Goal: Task Accomplishment & Management: Use online tool/utility

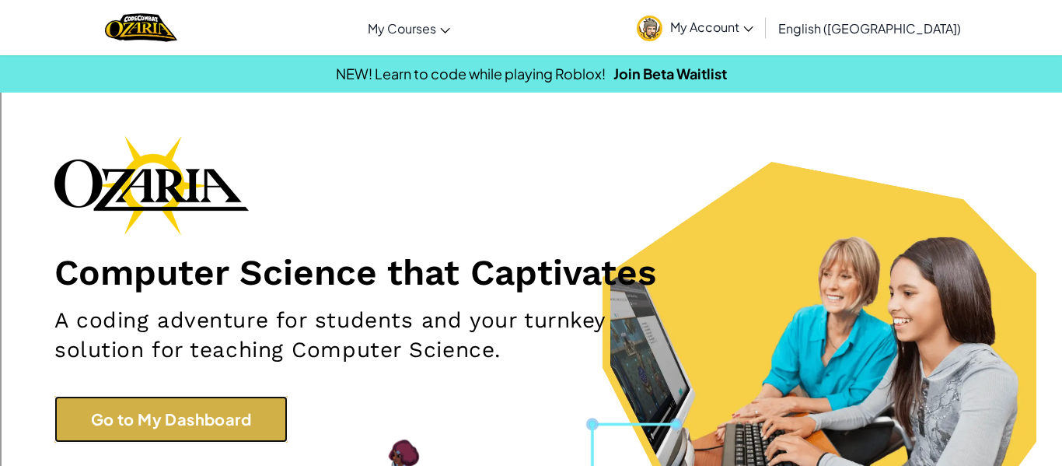
click at [180, 421] on link "Go to My Dashboard" at bounding box center [170, 419] width 233 height 47
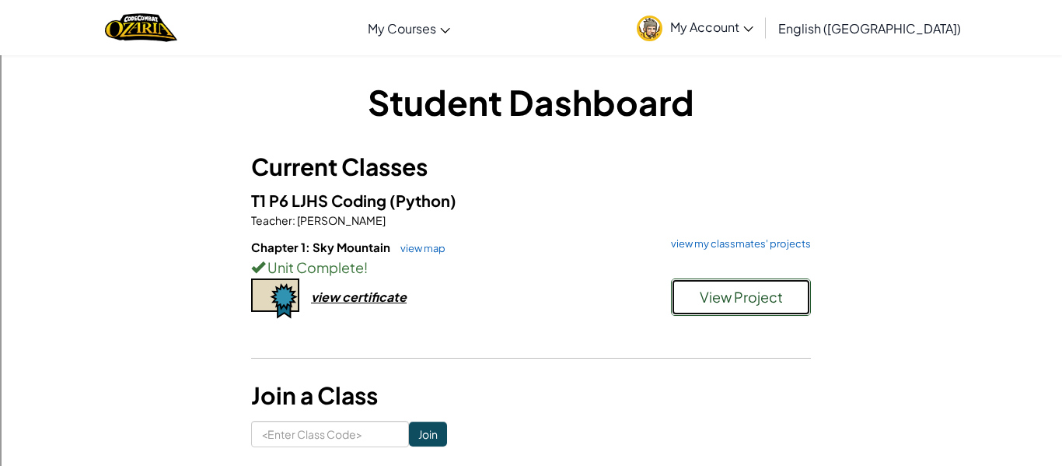
click at [732, 292] on span "View Project" at bounding box center [741, 297] width 83 height 18
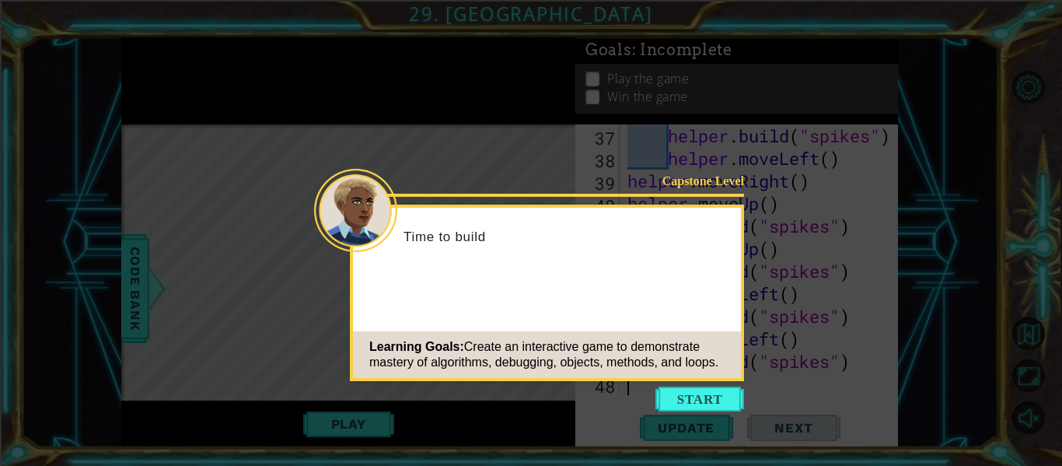
scroll to position [947, 0]
click at [722, 377] on div "Learning Goals: Create an interactive game to demonstrate mastery of algorithms…" at bounding box center [547, 354] width 388 height 47
click at [730, 400] on button "Start" at bounding box center [699, 398] width 89 height 25
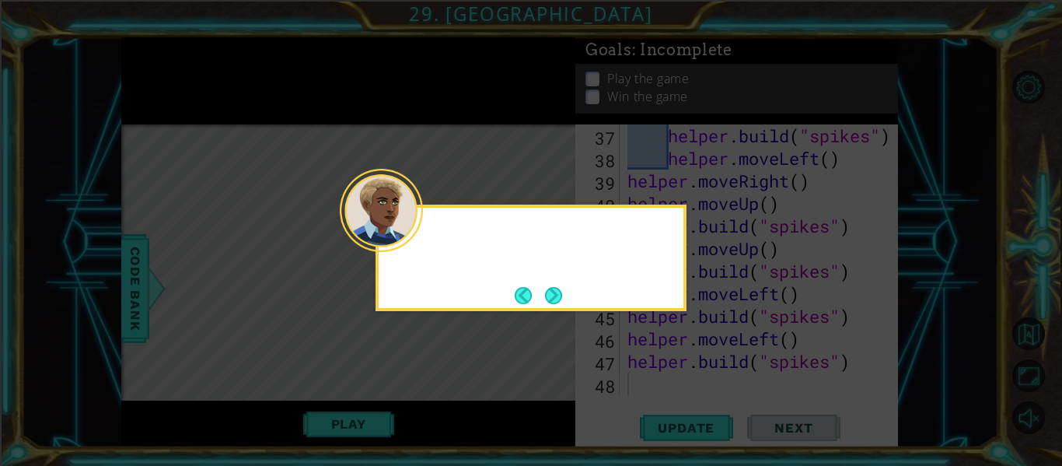
click at [730, 400] on icon at bounding box center [531, 233] width 1062 height 466
click at [549, 297] on button "Next" at bounding box center [553, 295] width 17 height 17
click at [552, 297] on button "Next" at bounding box center [553, 295] width 17 height 17
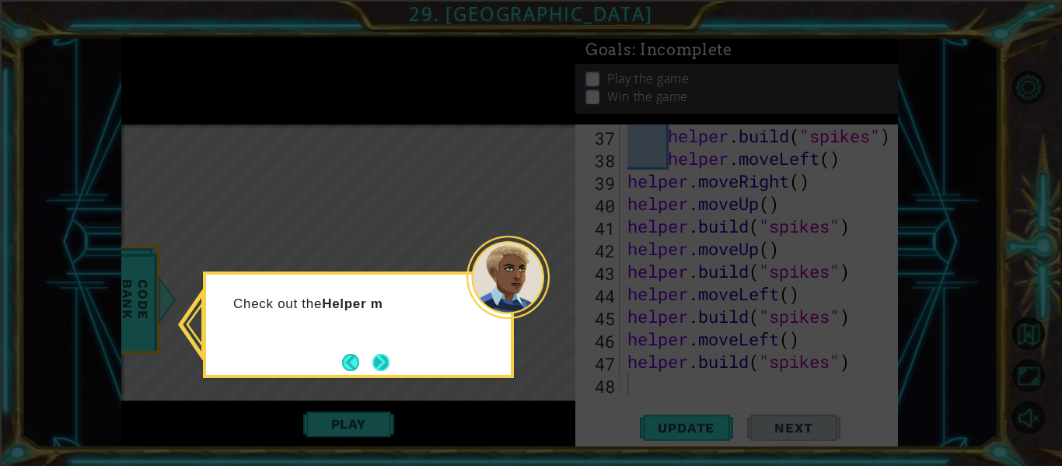
click at [390, 358] on button "Next" at bounding box center [380, 362] width 17 height 17
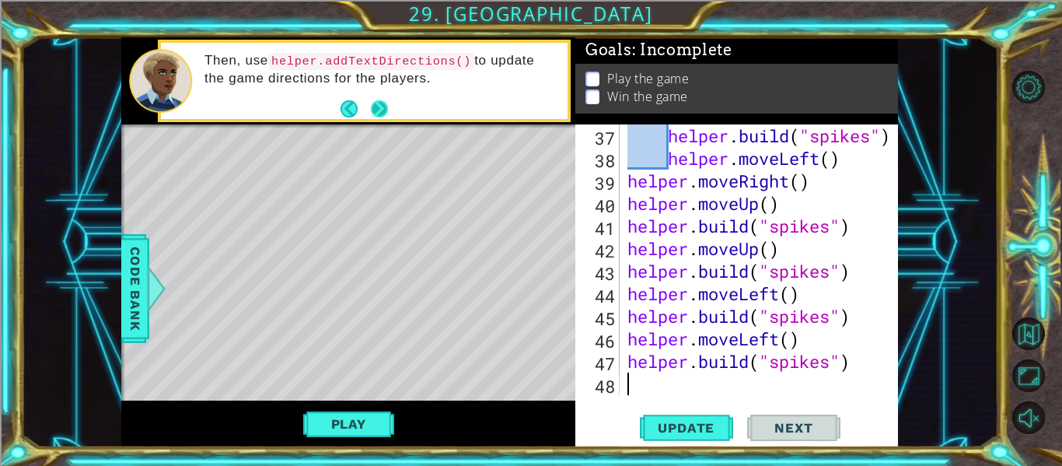
click at [377, 109] on button "Next" at bounding box center [379, 108] width 17 height 17
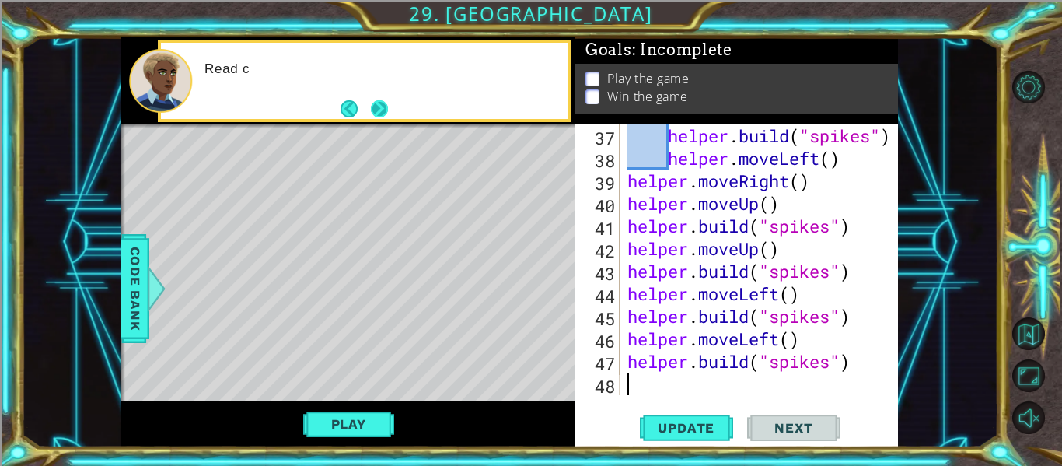
click at [379, 109] on button "Next" at bounding box center [379, 108] width 17 height 17
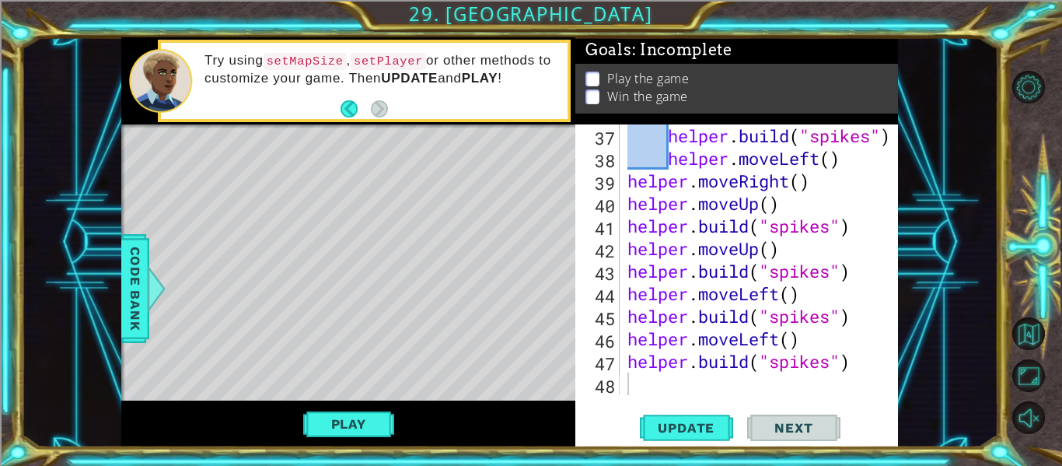
click at [352, 441] on div "Play" at bounding box center [348, 423] width 454 height 47
click at [350, 423] on button "Play" at bounding box center [348, 424] width 91 height 30
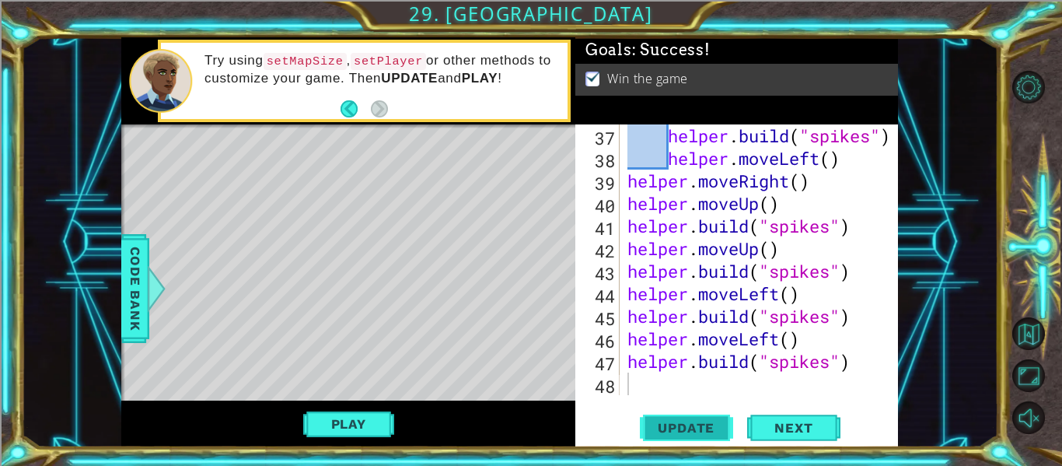
click at [701, 421] on span "Update" at bounding box center [686, 428] width 88 height 16
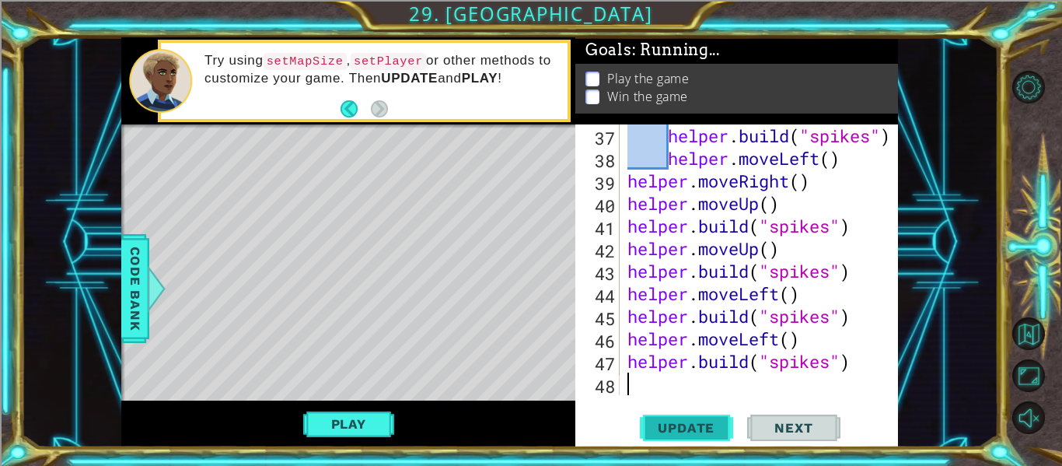
click at [701, 421] on span "Update" at bounding box center [686, 428] width 88 height 16
click at [362, 410] on button "Play" at bounding box center [348, 424] width 91 height 30
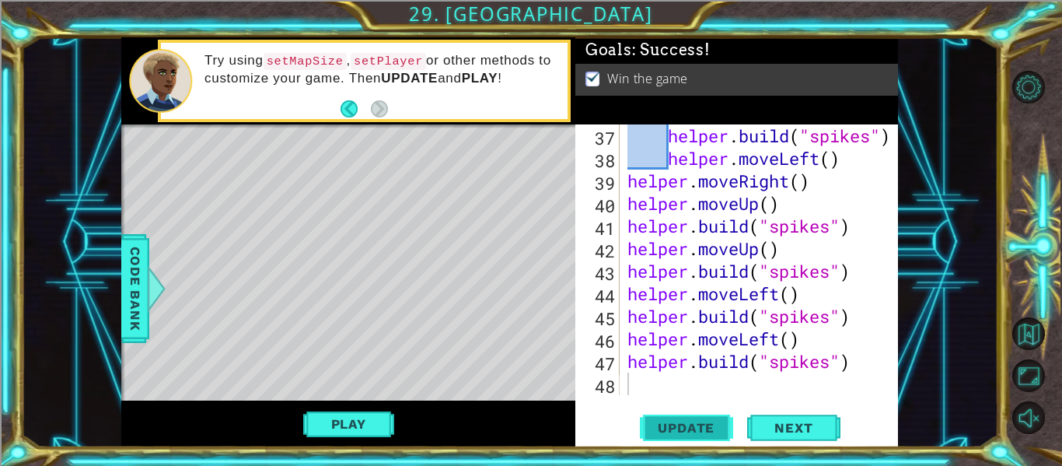
click at [663, 427] on span "Update" at bounding box center [686, 428] width 88 height 16
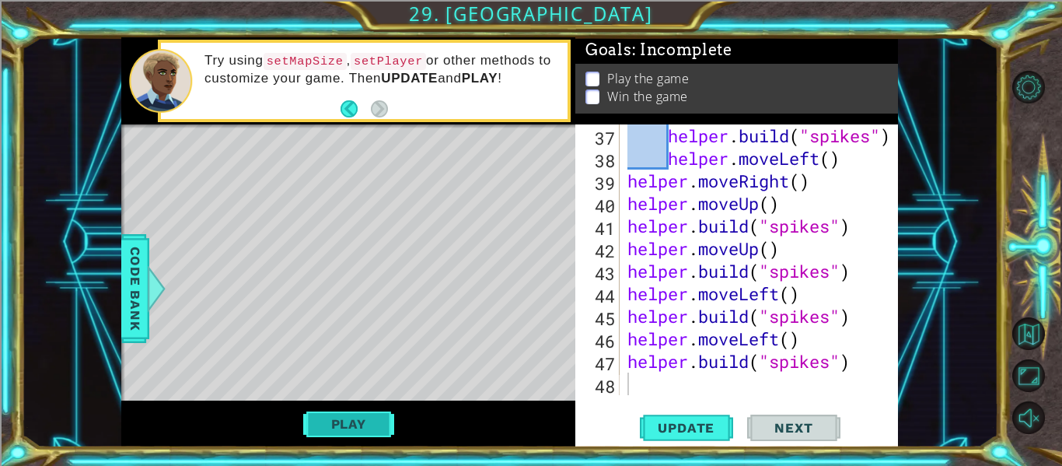
click at [355, 429] on button "Play" at bounding box center [348, 424] width 91 height 30
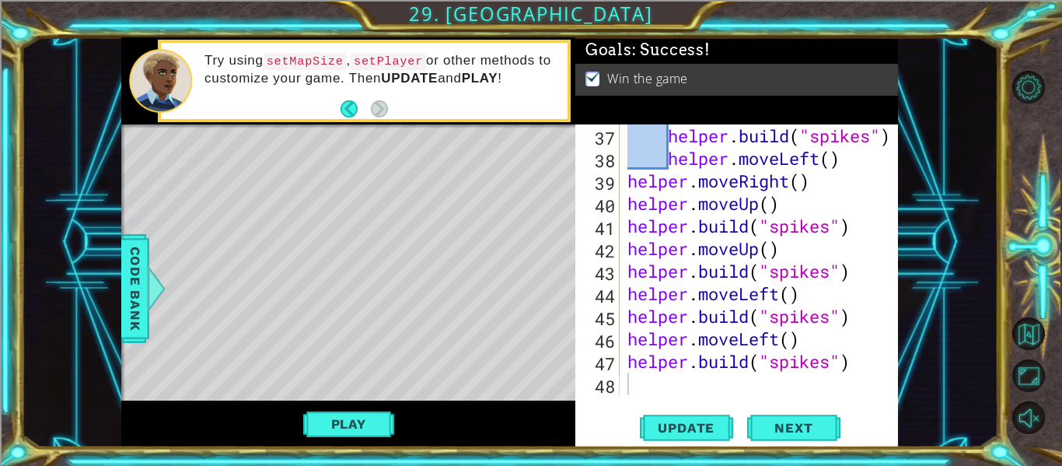
click at [677, 454] on div "1 ההההההההההההההההההההההההההההההההההההההההההההההההההההההההההההההההההההההההההההה…" at bounding box center [531, 233] width 1062 height 466
click at [668, 428] on span "Update" at bounding box center [686, 428] width 88 height 16
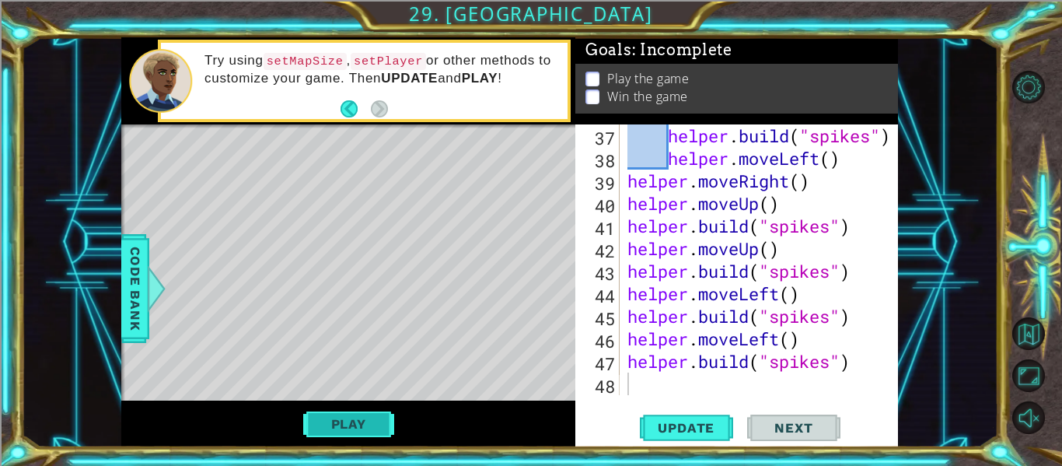
click at [366, 432] on button "Play" at bounding box center [348, 424] width 91 height 30
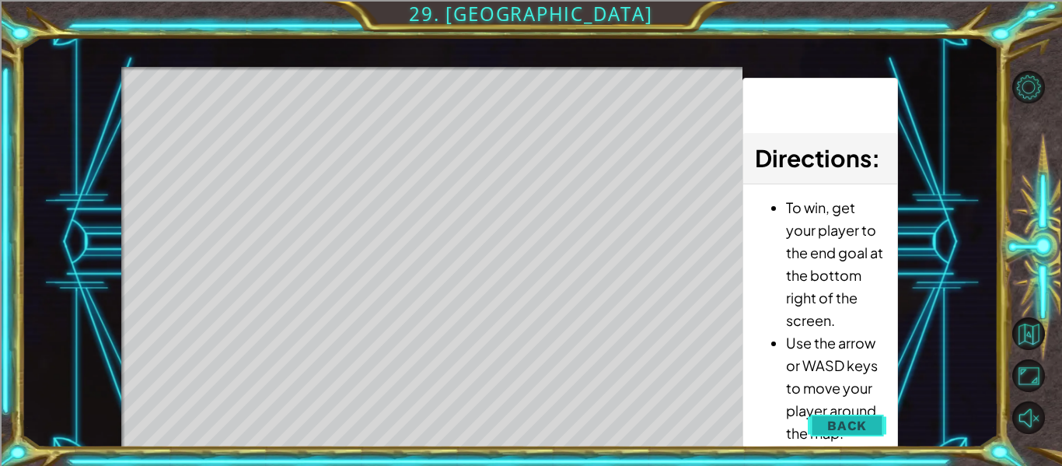
click at [852, 414] on button "Back" at bounding box center [847, 425] width 79 height 31
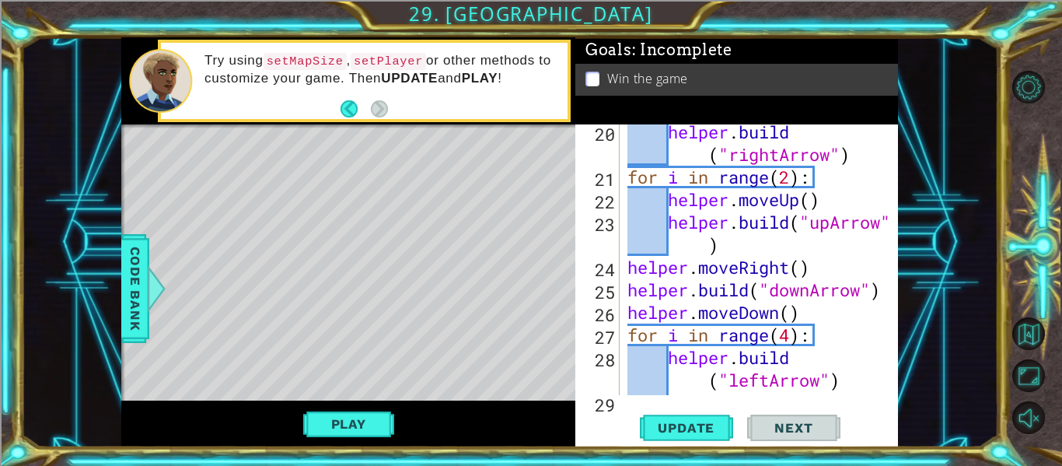
click at [675, 348] on div "helper . build ( "rightArrow" ) for i in range ( 2 ) : helper . moveUp ( ) help…" at bounding box center [763, 290] width 278 height 338
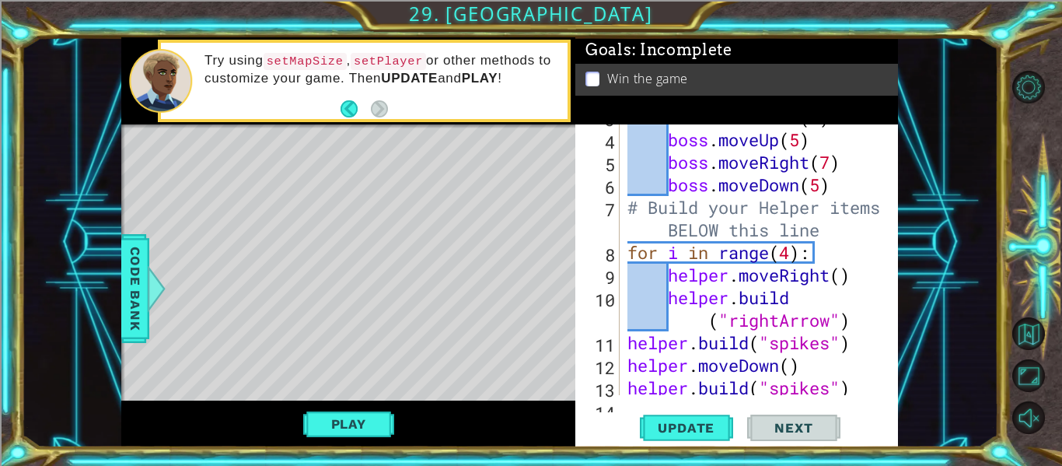
scroll to position [0, 0]
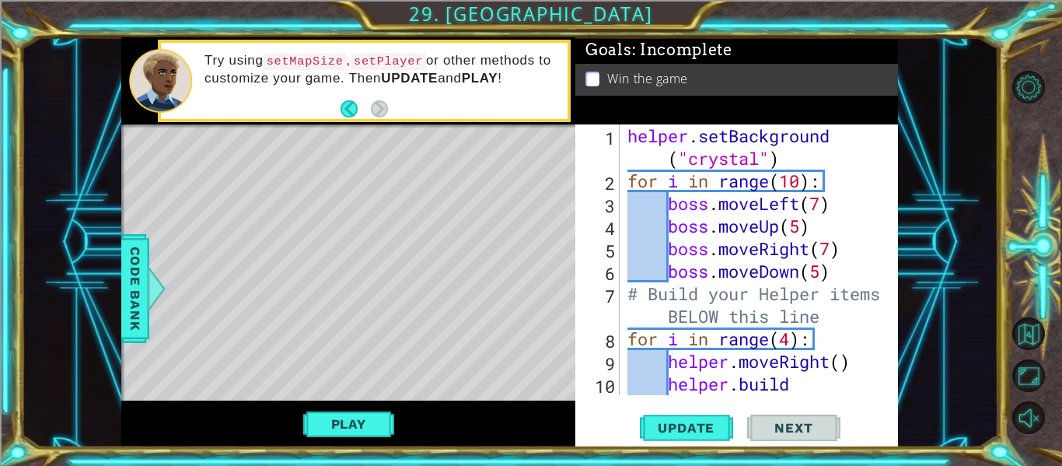
click at [826, 186] on div "helper . setBackground ( "crystal" ) for i in range ( 10 ) : boss . moveLeft ( …" at bounding box center [763, 304] width 278 height 361
click at [823, 195] on div "helper . setBackground ( "crystal" ) for i in range ( 10 ) : boss . moveLeft ( …" at bounding box center [763, 304] width 278 height 361
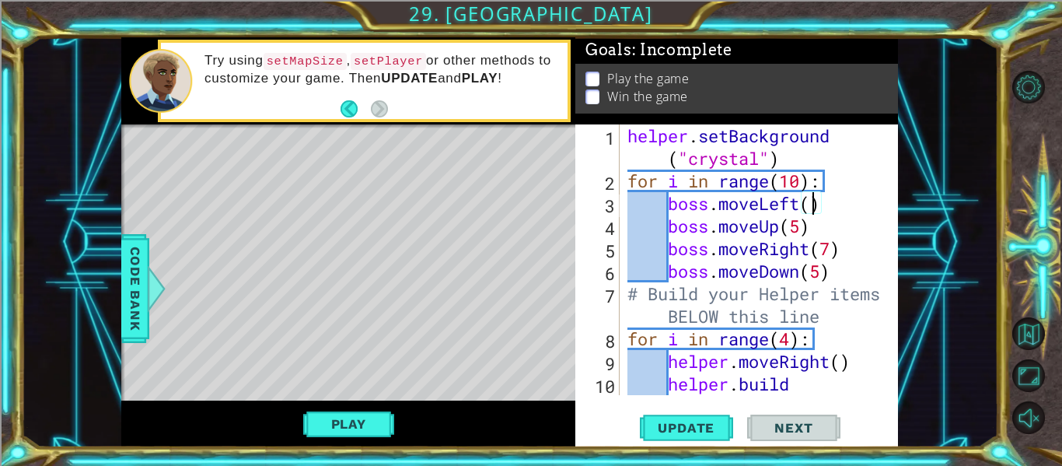
scroll to position [0, 9]
click at [718, 418] on button "Update" at bounding box center [686, 428] width 93 height 32
click at [365, 443] on div "Play" at bounding box center [348, 423] width 454 height 47
click at [358, 426] on button "Play" at bounding box center [348, 424] width 91 height 30
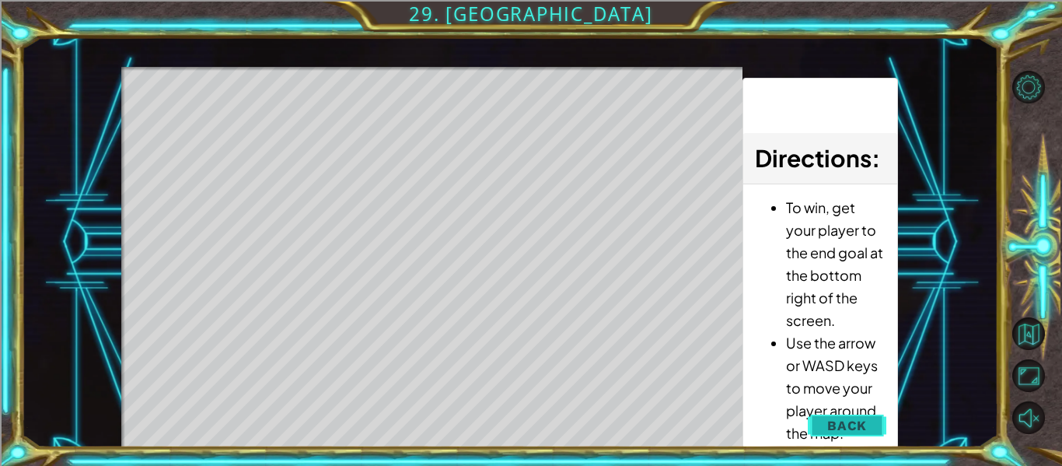
click at [870, 423] on button "Back" at bounding box center [847, 425] width 79 height 31
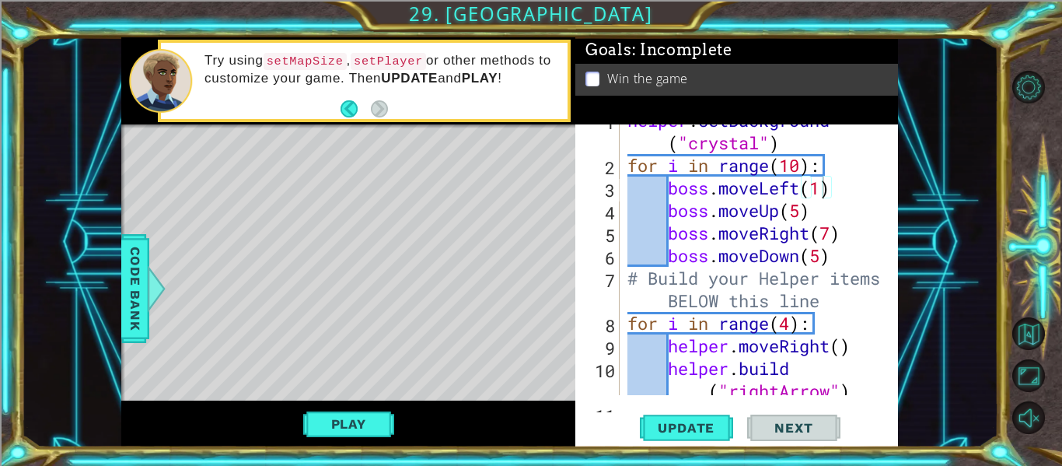
scroll to position [0, 0]
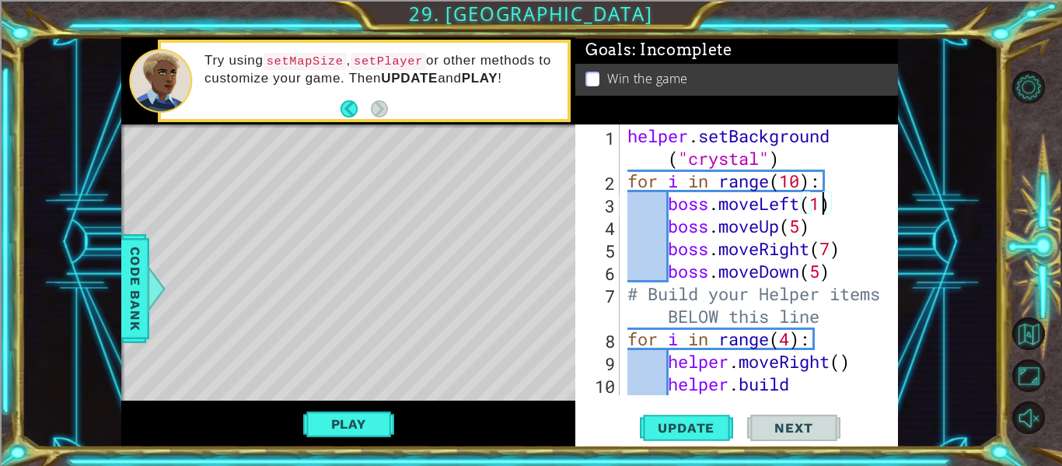
click at [822, 204] on div "helper . setBackground ( "crystal" ) for i in range ( 10 ) : boss . moveLeft ( …" at bounding box center [763, 304] width 278 height 361
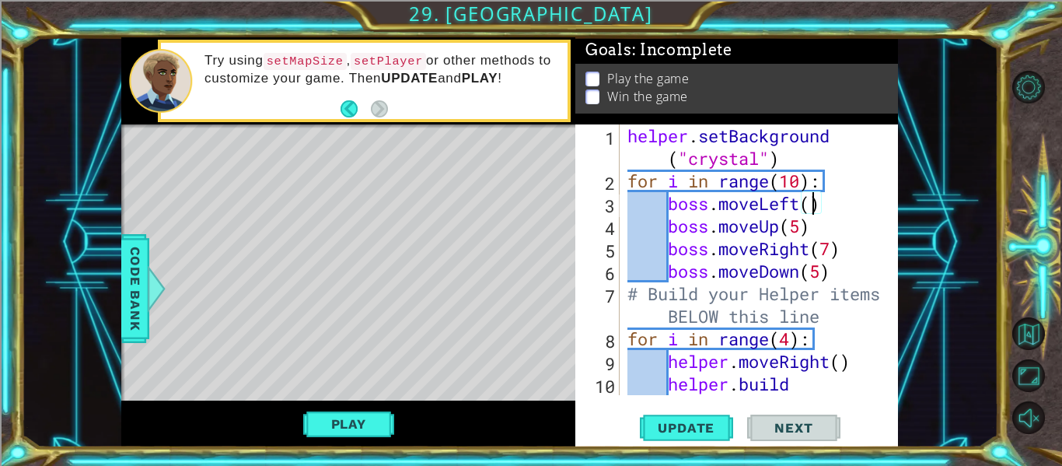
type textarea "boss.moveLeft(3)"
click at [711, 421] on span "Update" at bounding box center [686, 428] width 88 height 16
drag, startPoint x: 488, startPoint y: 346, endPoint x: 452, endPoint y: 348, distance: 36.6
click at [452, 348] on div "Level Map" at bounding box center [480, 353] width 718 height 458
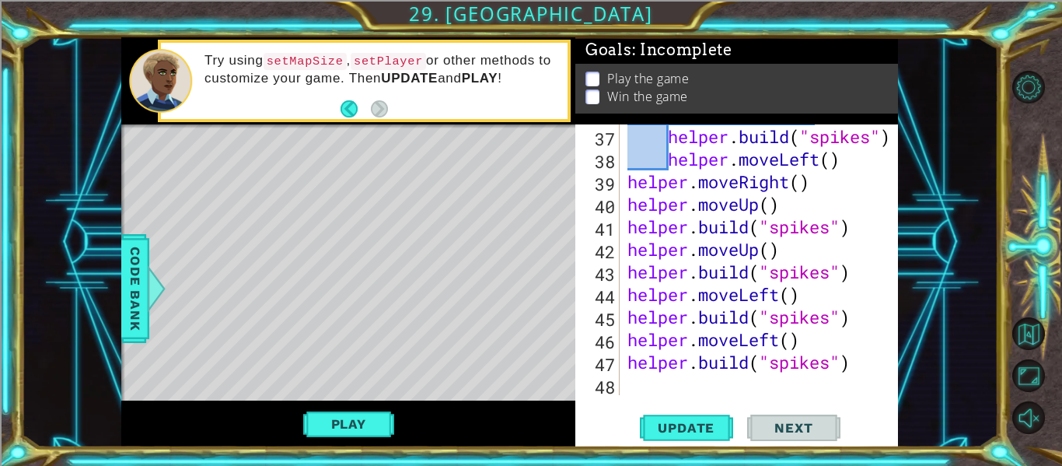
scroll to position [947, 0]
click at [369, 429] on button "Play" at bounding box center [348, 424] width 91 height 30
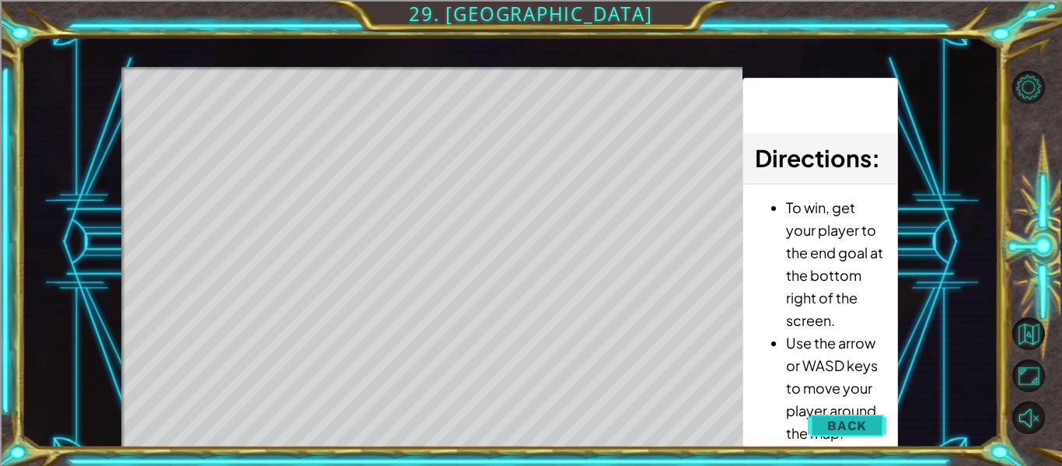
click at [824, 426] on button "Back" at bounding box center [847, 425] width 79 height 31
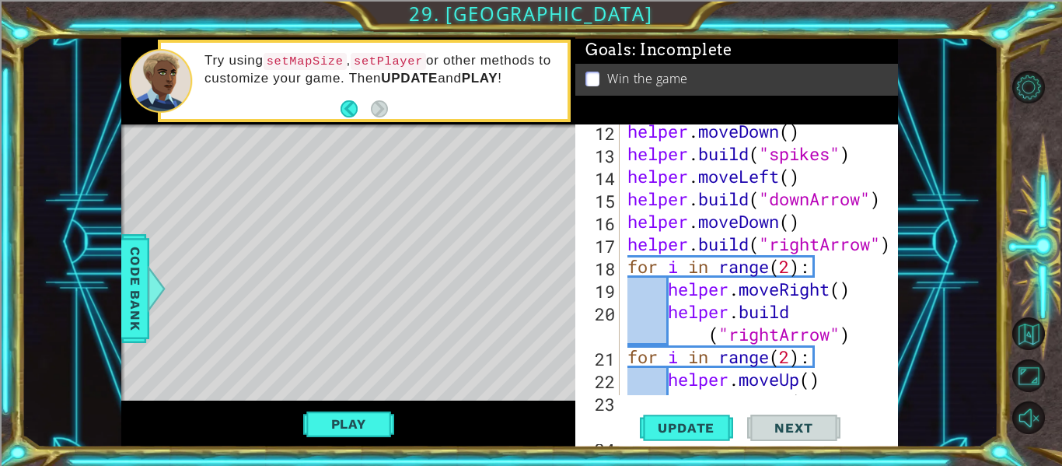
scroll to position [0, 0]
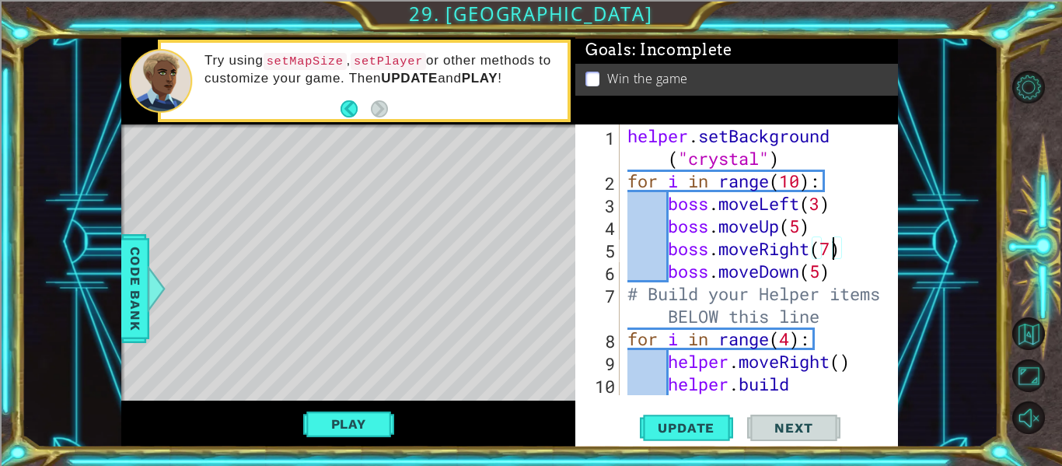
click at [831, 249] on div "helper . setBackground ( "crystal" ) for i in range ( 10 ) : boss . moveLeft ( …" at bounding box center [763, 304] width 278 height 361
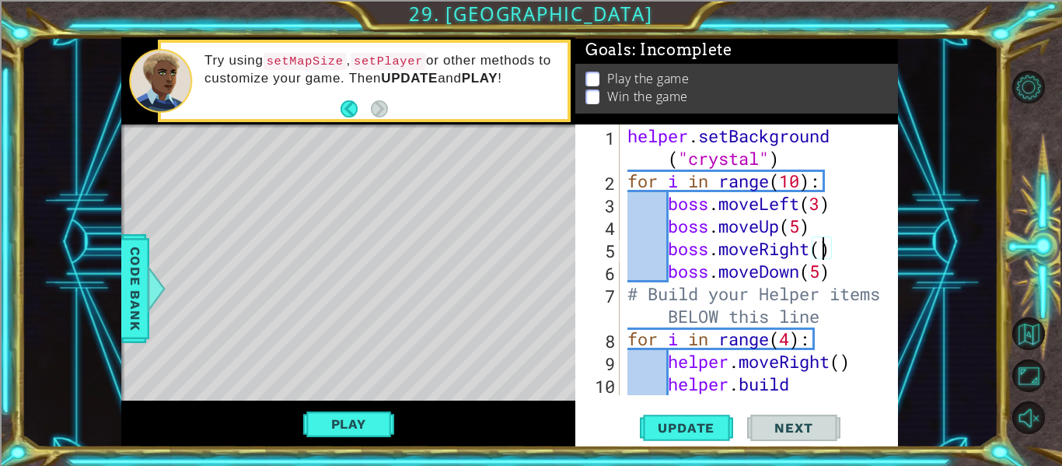
scroll to position [0, 9]
click at [823, 272] on div "helper . setBackground ( "crystal" ) for i in range ( 10 ) : boss . moveLeft ( …" at bounding box center [763, 304] width 278 height 361
click at [663, 436] on button "Update" at bounding box center [686, 428] width 93 height 32
click at [362, 424] on button "Play" at bounding box center [348, 424] width 91 height 30
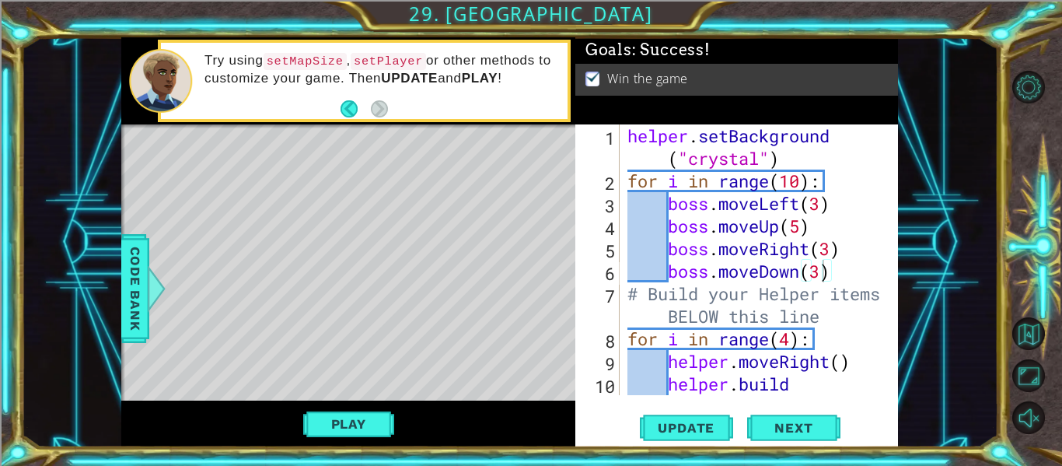
click at [594, 79] on img at bounding box center [593, 76] width 16 height 12
click at [697, 436] on button "Update" at bounding box center [686, 428] width 93 height 32
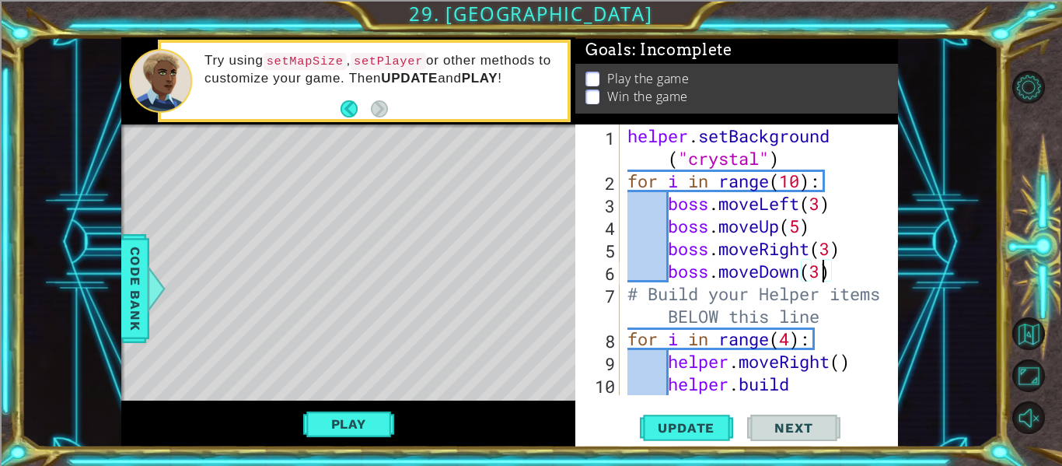
click at [822, 208] on div "helper . setBackground ( "crystal" ) for i in range ( 10 ) : boss . moveLeft ( …" at bounding box center [763, 304] width 278 height 361
type textarea "boss.moveDown(5)"
click at [377, 425] on button "Play" at bounding box center [348, 424] width 91 height 30
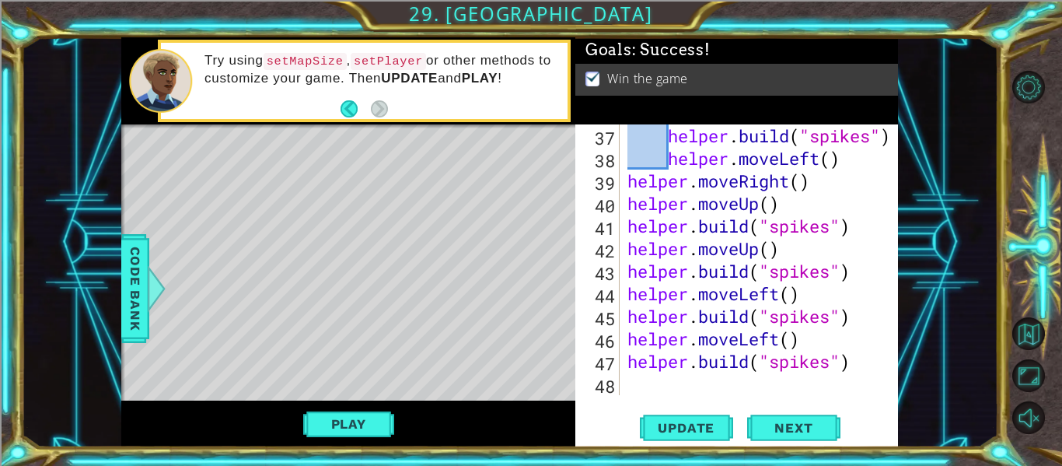
scroll to position [947, 0]
click at [651, 379] on div "helper . build ( "spikes" ) helper . moveLeft ( ) helper . moveRight ( ) helper…" at bounding box center [763, 282] width 278 height 316
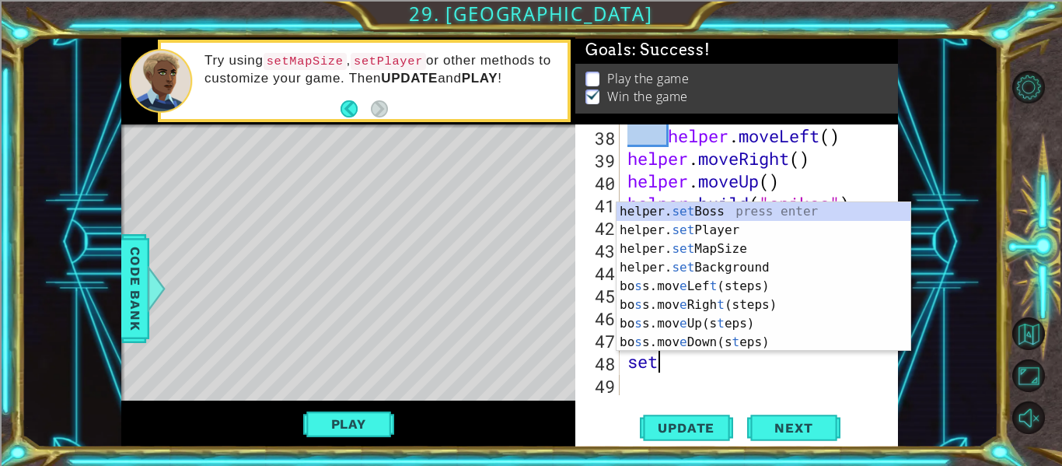
scroll to position [0, 1]
click at [667, 232] on div "helper. set Boss press enter helper. set Player press enter helper. set MapSize…" at bounding box center [764, 295] width 294 height 187
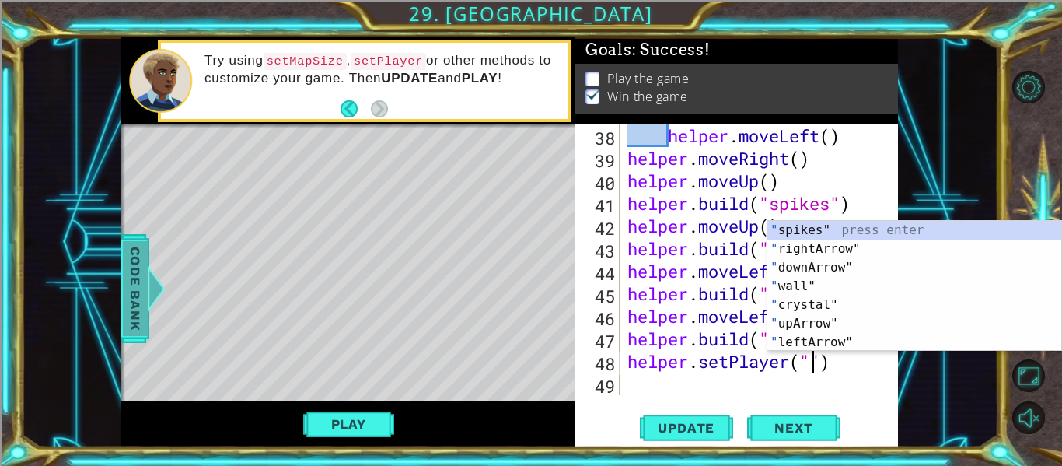
click at [133, 330] on span "Code Bank" at bounding box center [135, 288] width 25 height 95
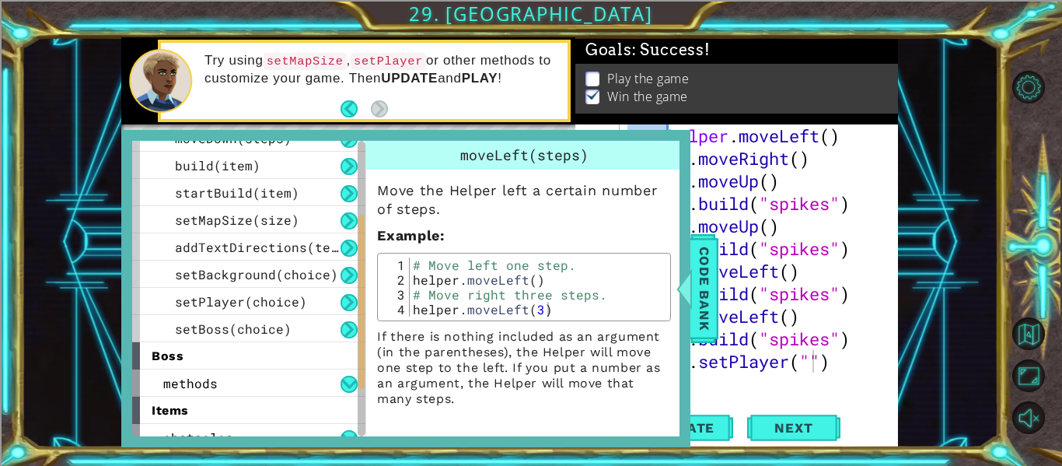
scroll to position [156, 0]
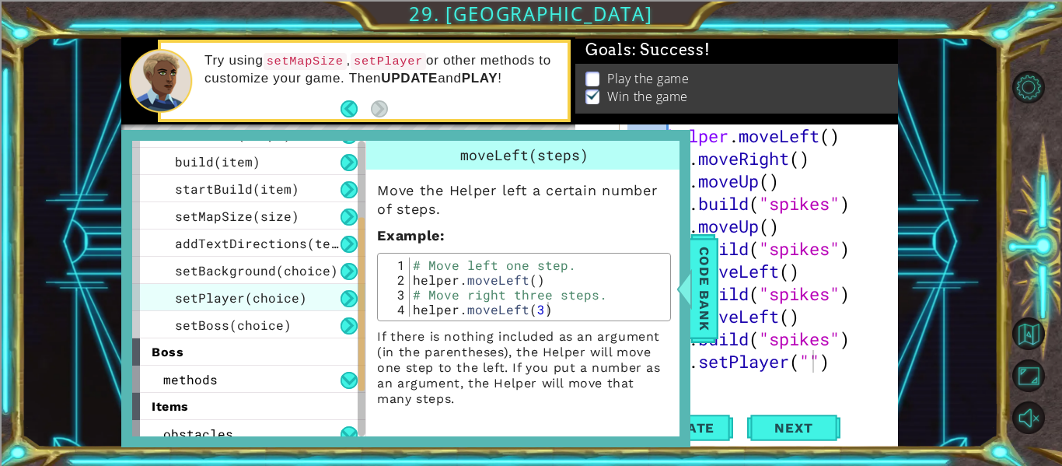
click at [236, 291] on span "setPlayer(choice)" at bounding box center [241, 297] width 132 height 16
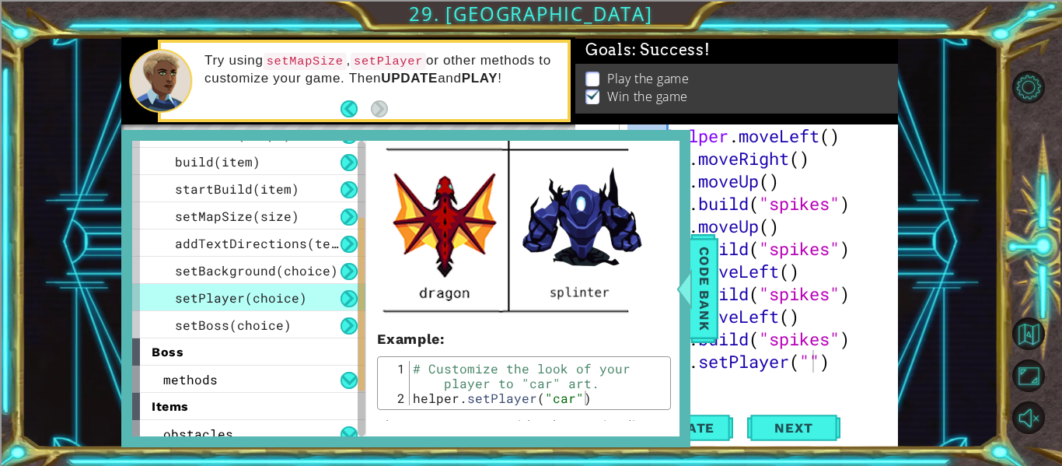
scroll to position [570, 0]
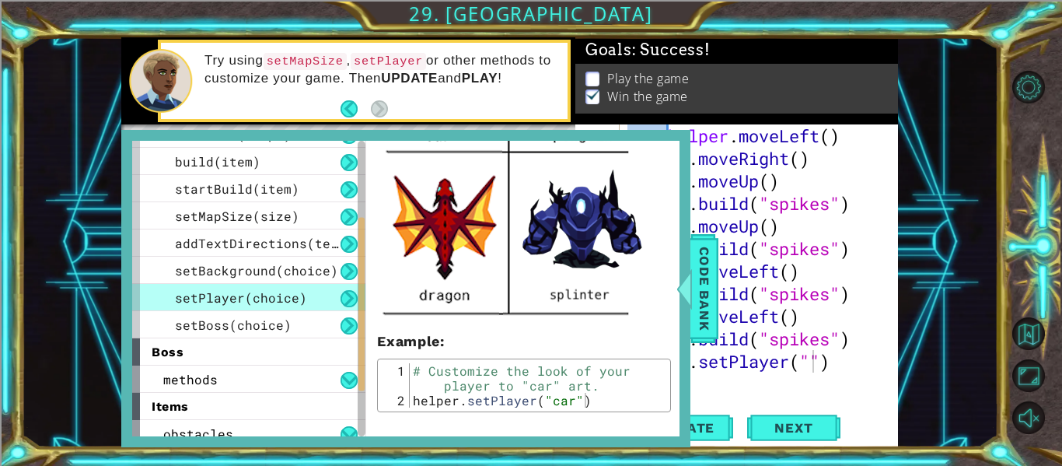
click at [924, 298] on div "1 ההההההההההההההההההההההההההההההההההההההההההההההההההההההההההההההההההההההההההההה…" at bounding box center [509, 242] width 977 height 410
click at [716, 281] on span "Code Bank" at bounding box center [704, 288] width 25 height 95
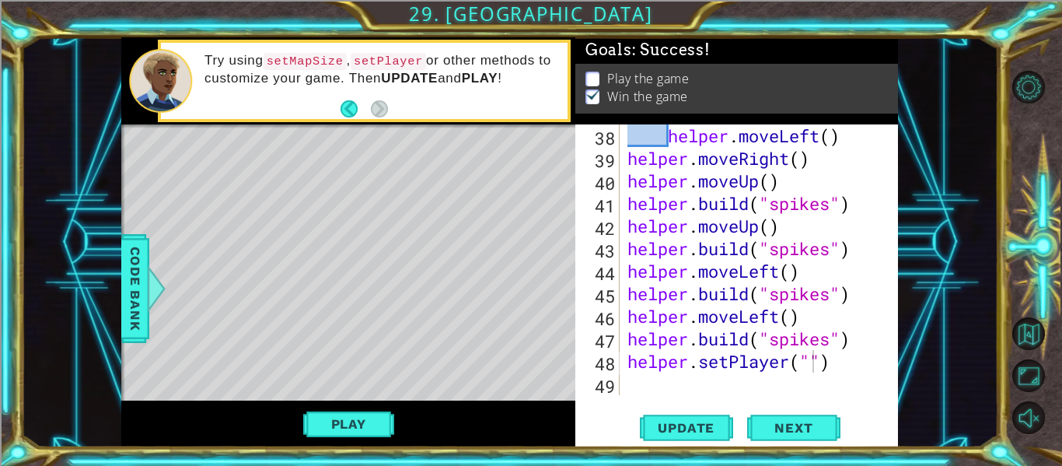
click at [816, 362] on div "helper . moveLeft ( ) helper . moveRight ( ) helper . moveUp ( ) helper . build…" at bounding box center [763, 282] width 278 height 316
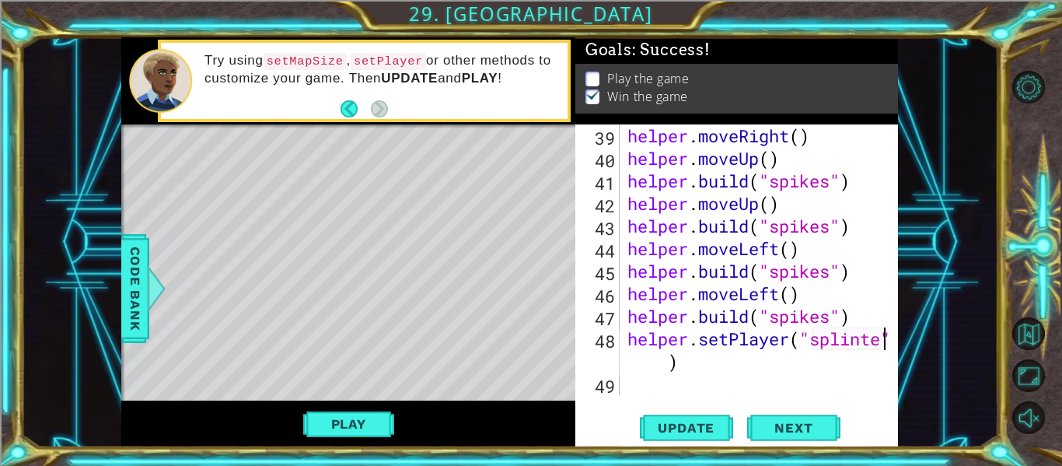
scroll to position [992, 0]
type textarea "helper.setPlayer("[MEDICAL_DATA]")"
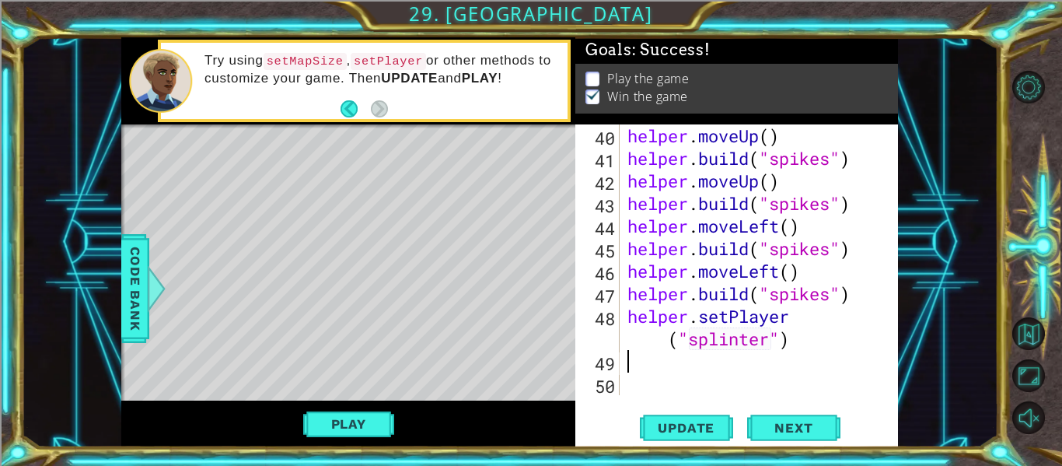
click at [752, 341] on div "helper . moveUp ( ) helper . build ( "spikes" ) helper . moveUp ( ) helper . bu…" at bounding box center [763, 282] width 278 height 316
click at [762, 338] on div "helper . moveUp ( ) helper . build ( "spikes" ) helper . moveUp ( ) helper . bu…" at bounding box center [763, 282] width 278 height 316
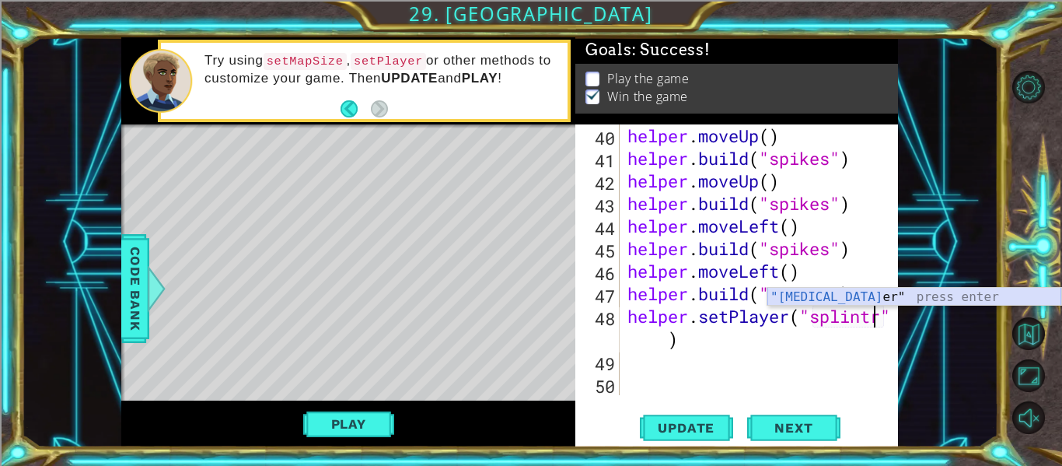
click at [817, 293] on div ""[MEDICAL_DATA] er" press enter" at bounding box center [914, 316] width 294 height 56
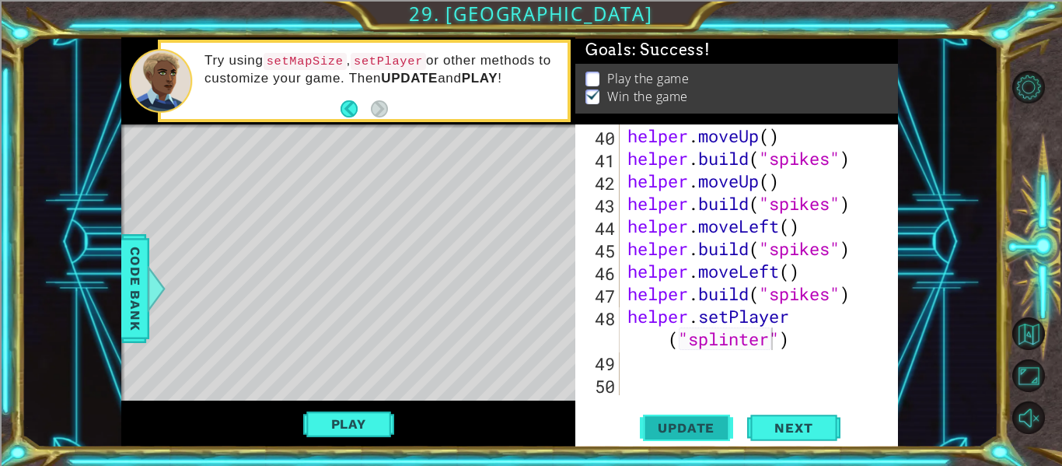
click at [705, 418] on button "Update" at bounding box center [686, 428] width 93 height 32
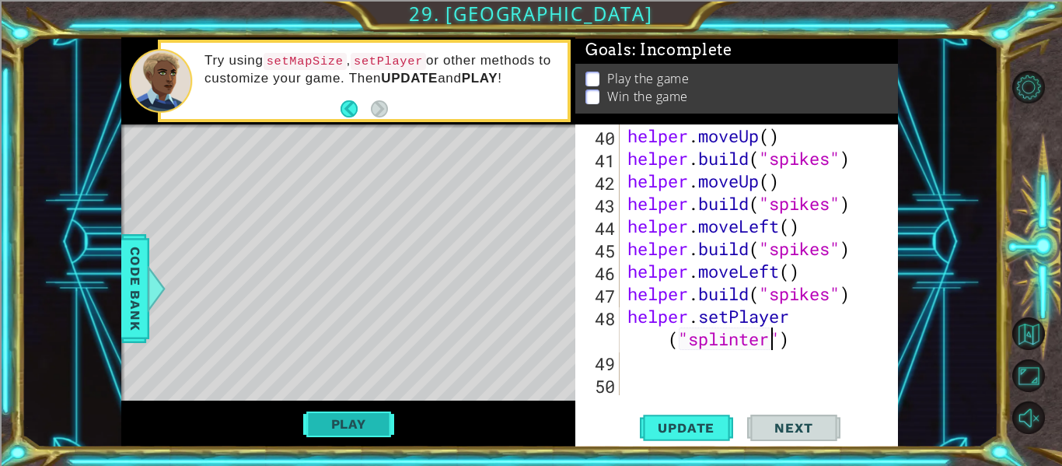
click at [351, 423] on button "Play" at bounding box center [348, 424] width 91 height 30
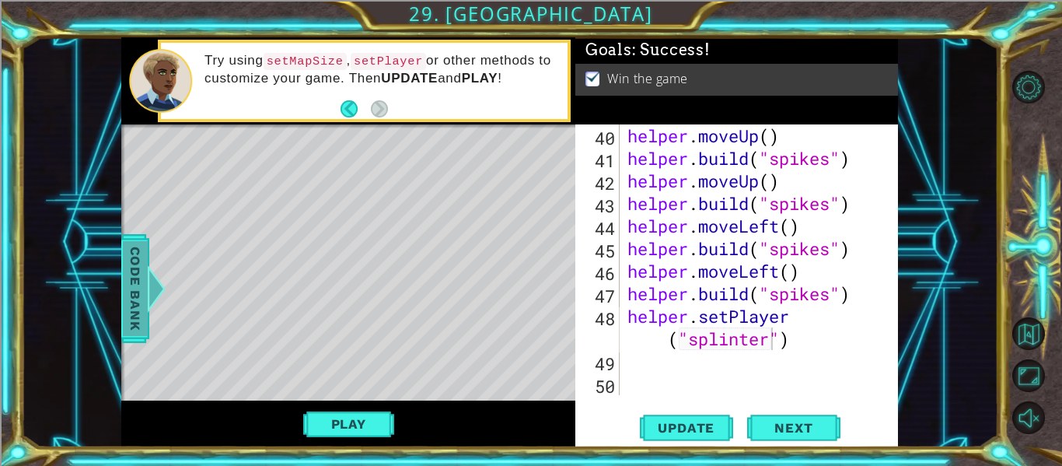
click at [132, 291] on span "Code Bank" at bounding box center [135, 288] width 25 height 95
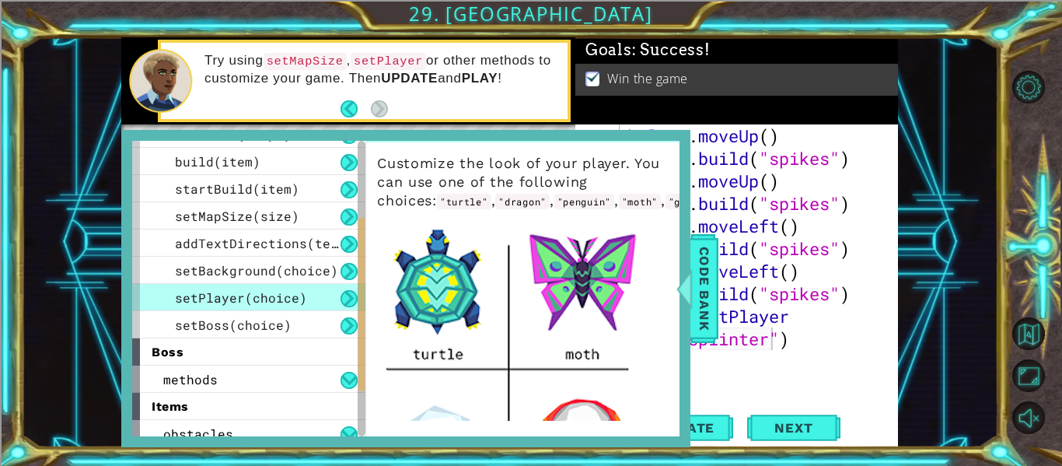
scroll to position [30, 0]
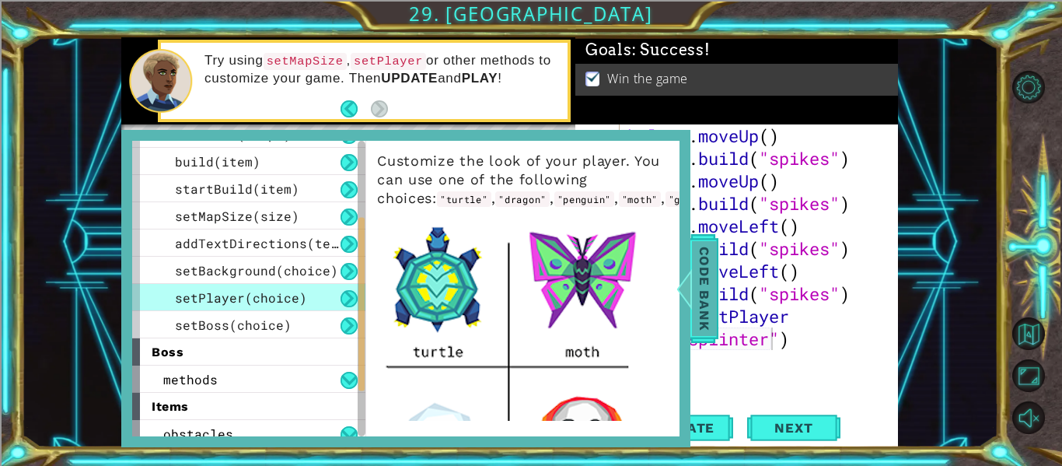
click at [701, 322] on span "Code Bank" at bounding box center [704, 288] width 25 height 95
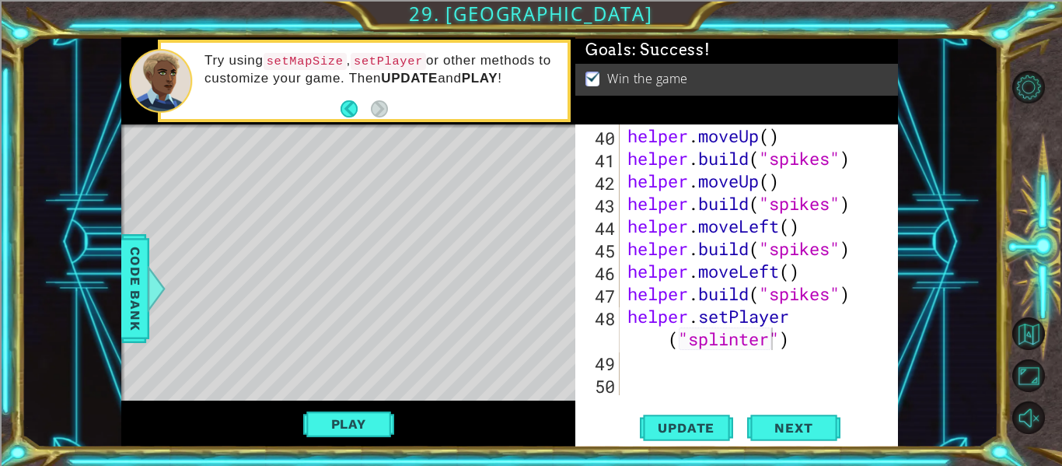
click at [770, 340] on div "helper . moveUp ( ) helper . build ( "spikes" ) helper . moveUp ( ) helper . bu…" at bounding box center [763, 282] width 278 height 316
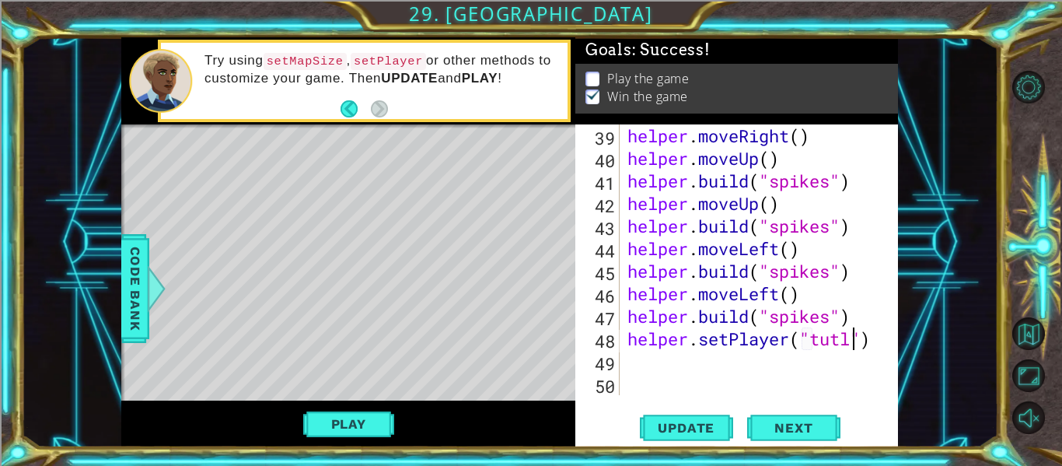
scroll to position [0, 11]
click at [838, 335] on div "helper . moveRight ( ) helper . moveUp ( ) helper . build ( "spikes" ) helper .…" at bounding box center [763, 282] width 278 height 316
type textarea "helper.setPlayer("turtle")"
click at [815, 380] on div "helper . moveRight ( ) helper . moveUp ( ) helper . build ( "spikes" ) helper .…" at bounding box center [763, 282] width 278 height 316
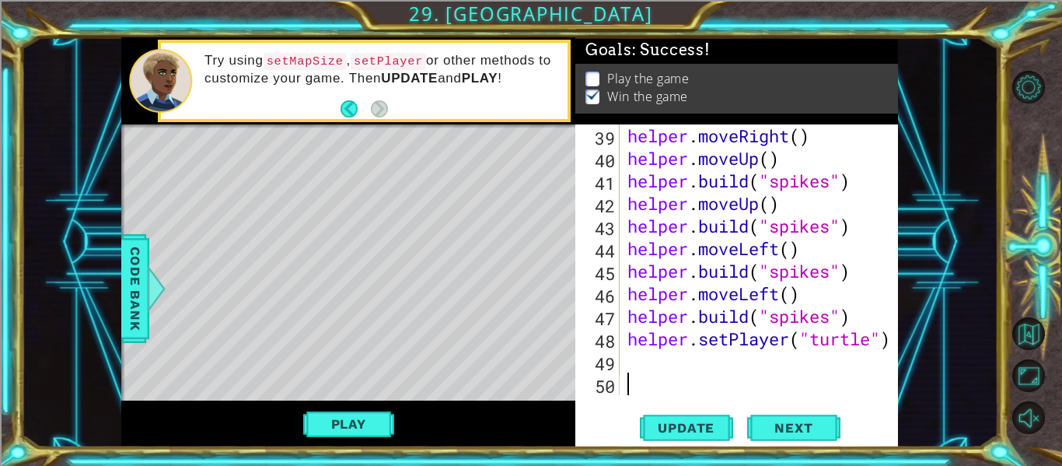
scroll to position [0, 0]
click at [747, 373] on div "helper . moveRight ( ) helper . moveUp ( ) helper . build ( "spikes" ) helper .…" at bounding box center [763, 282] width 278 height 316
click at [694, 355] on div "helper . moveRight ( ) helper . moveUp ( ) helper . build ( "spikes" ) helper .…" at bounding box center [763, 282] width 278 height 316
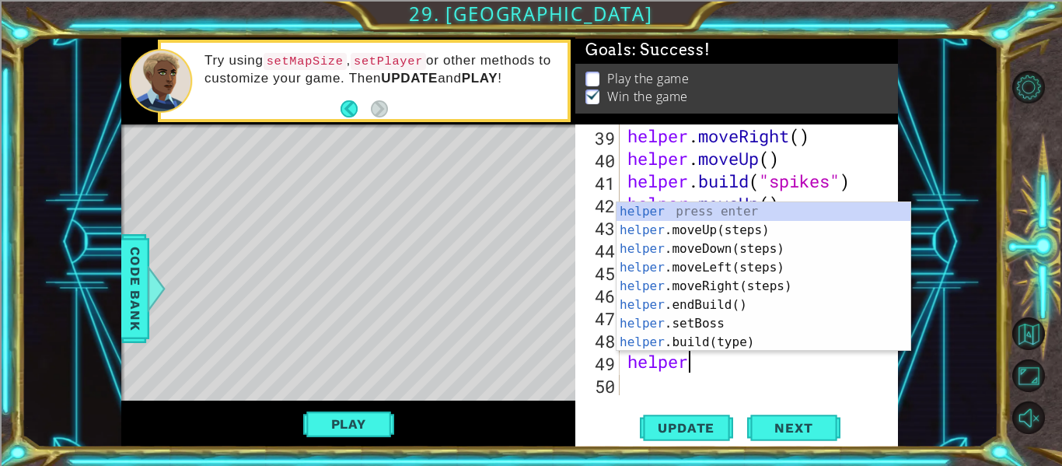
scroll to position [0, 2]
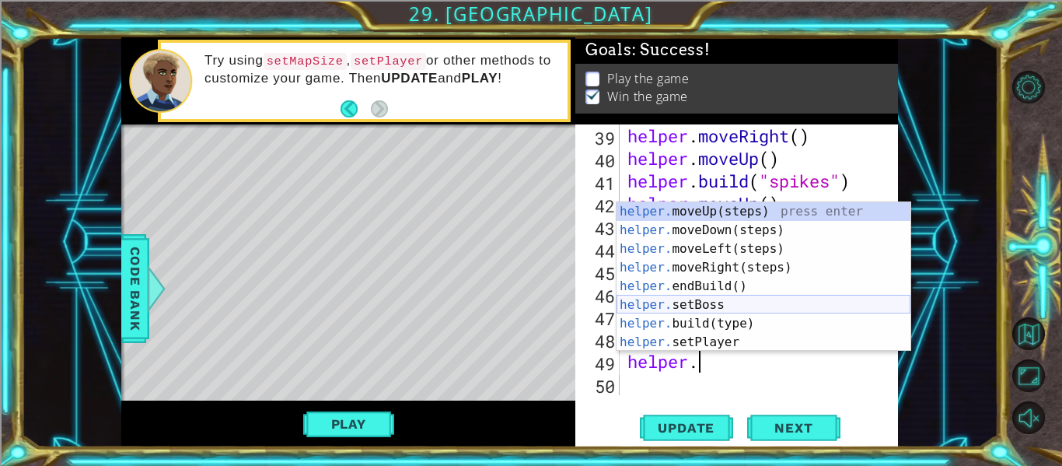
click at [684, 309] on div "helper. moveUp(steps) press enter helper. moveDown(steps) press enter helper. m…" at bounding box center [764, 295] width 294 height 187
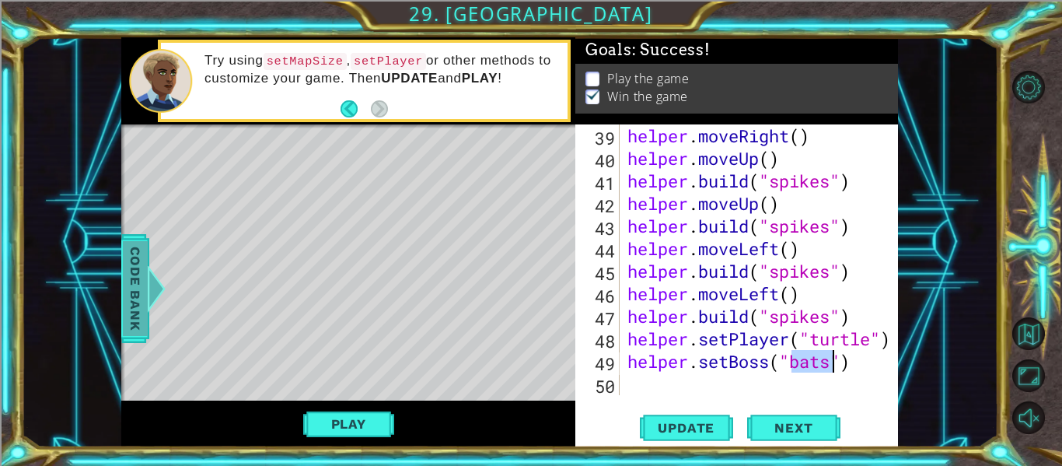
click at [147, 292] on div at bounding box center [156, 288] width 19 height 47
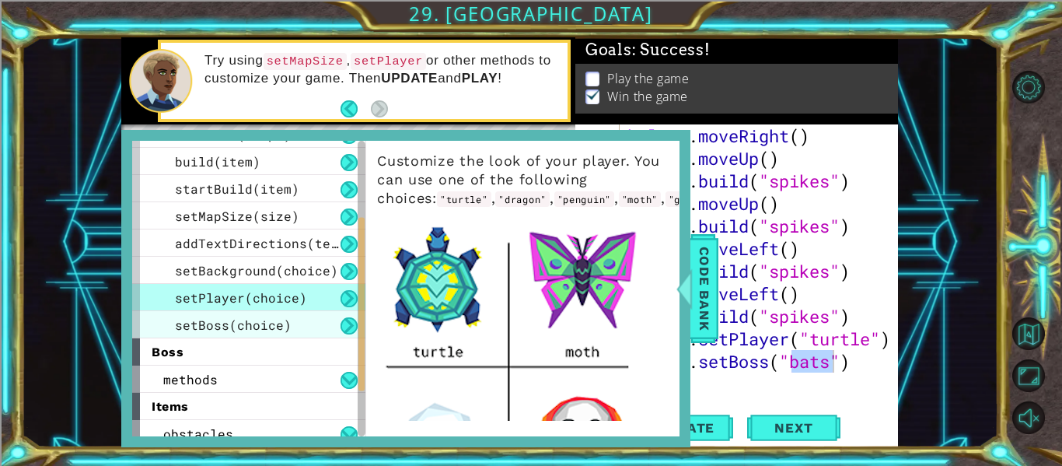
click at [211, 324] on span "setBoss(choice)" at bounding box center [233, 324] width 117 height 16
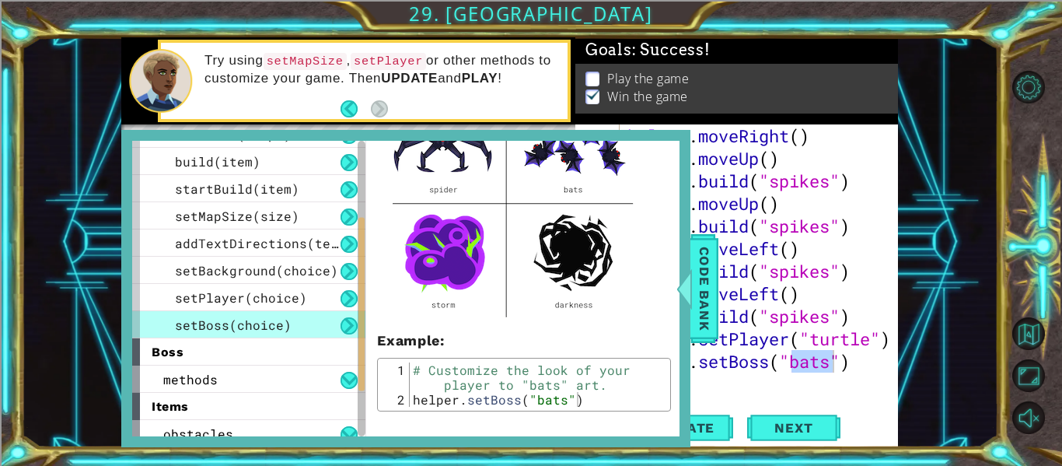
scroll to position [177, 0]
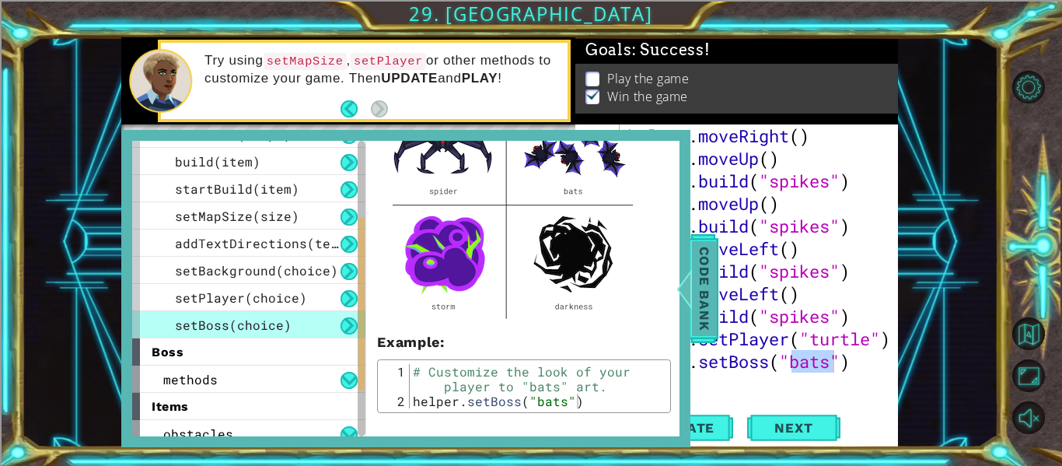
click at [697, 309] on span "Code Bank" at bounding box center [704, 288] width 25 height 95
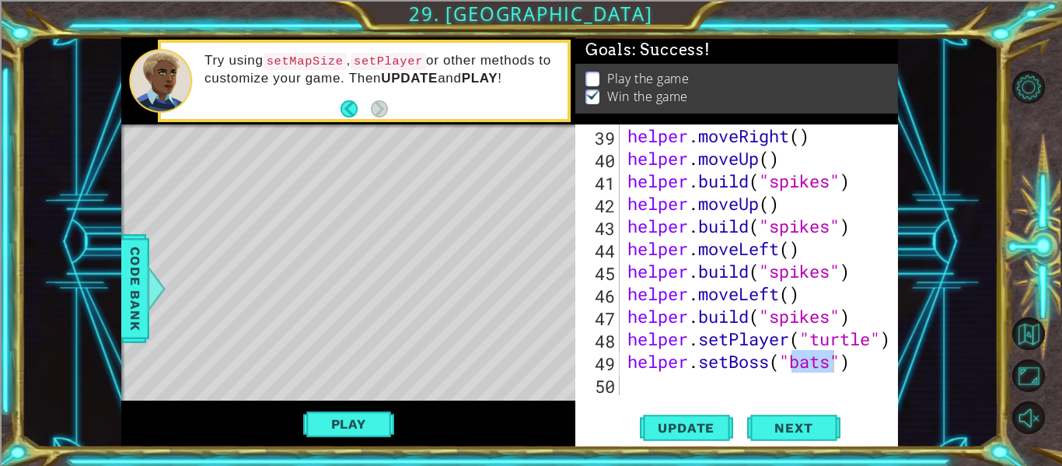
click at [837, 358] on div "helper . moveRight ( ) helper . moveUp ( ) helper . build ( "spikes" ) helper .…" at bounding box center [759, 259] width 271 height 271
type textarea "helper.setBoss("spider")"
click at [701, 444] on div "helper.setBoss("spider") 39 40 41 42 43 44 45 46 47 48 49 50 helper . moveRight…" at bounding box center [736, 285] width 323 height 323
click at [694, 432] on span "Update" at bounding box center [686, 428] width 88 height 16
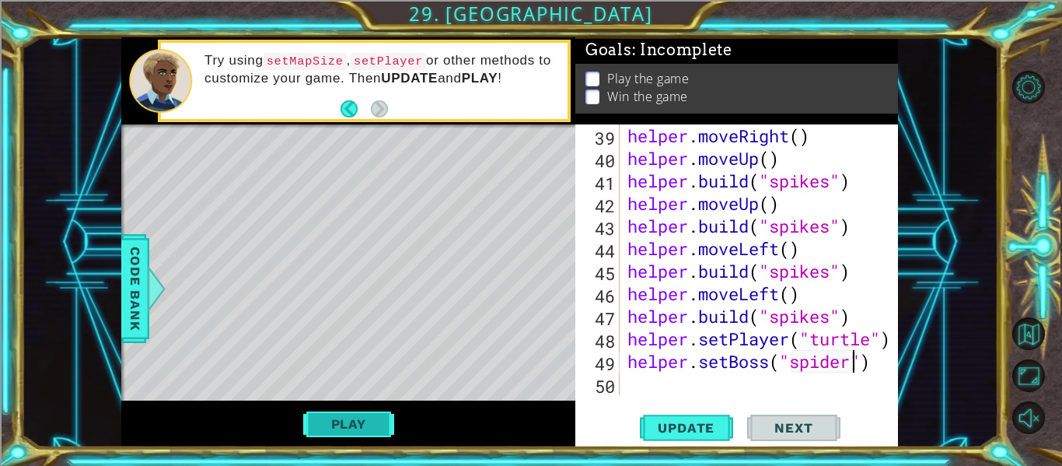
click at [365, 425] on button "Play" at bounding box center [348, 424] width 91 height 30
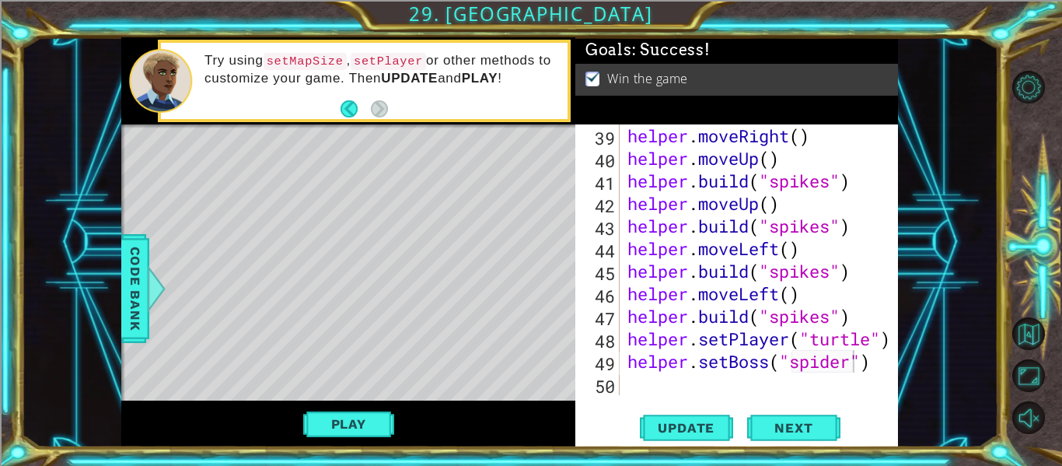
click at [383, 402] on div "Play" at bounding box center [348, 423] width 454 height 47
click at [372, 423] on button "Play" at bounding box center [348, 424] width 91 height 30
